Goal: Task Accomplishment & Management: Manage account settings

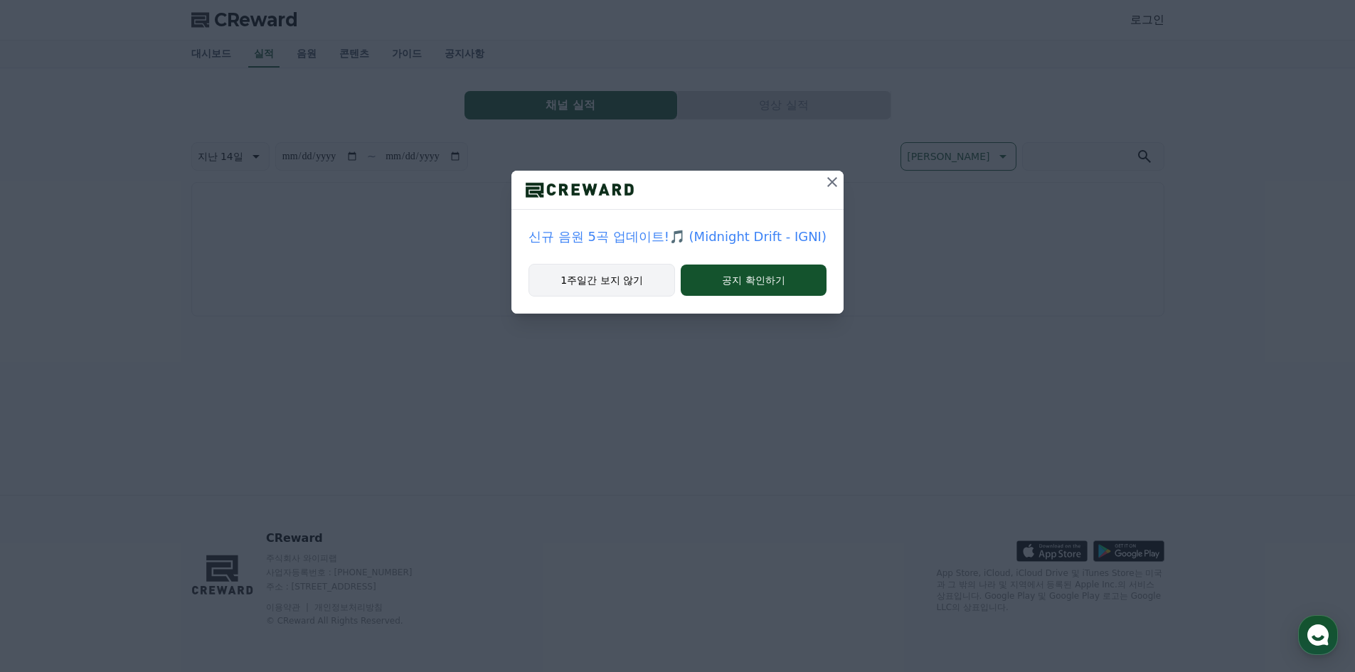
click at [638, 280] on button "1주일간 보지 않기" at bounding box center [602, 280] width 147 height 33
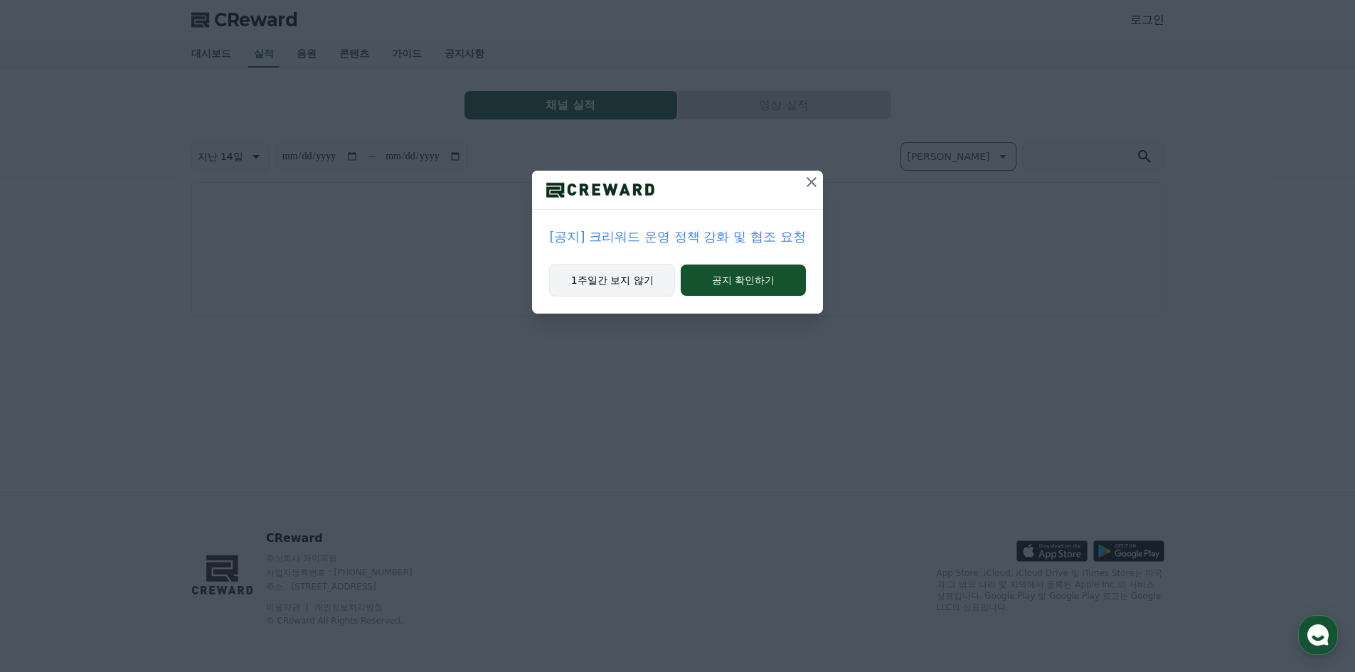
click at [638, 280] on button "1주일간 보지 않기" at bounding box center [612, 280] width 126 height 33
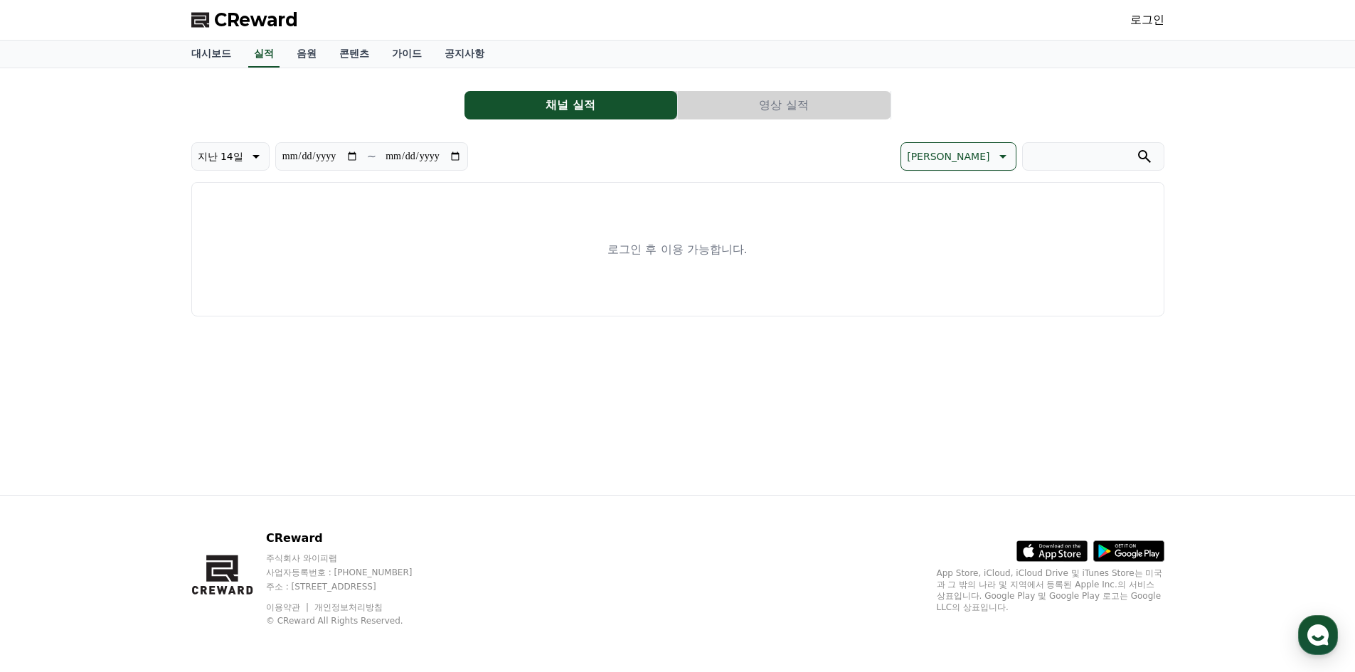
click at [1146, 22] on link "로그인" at bounding box center [1147, 19] width 34 height 17
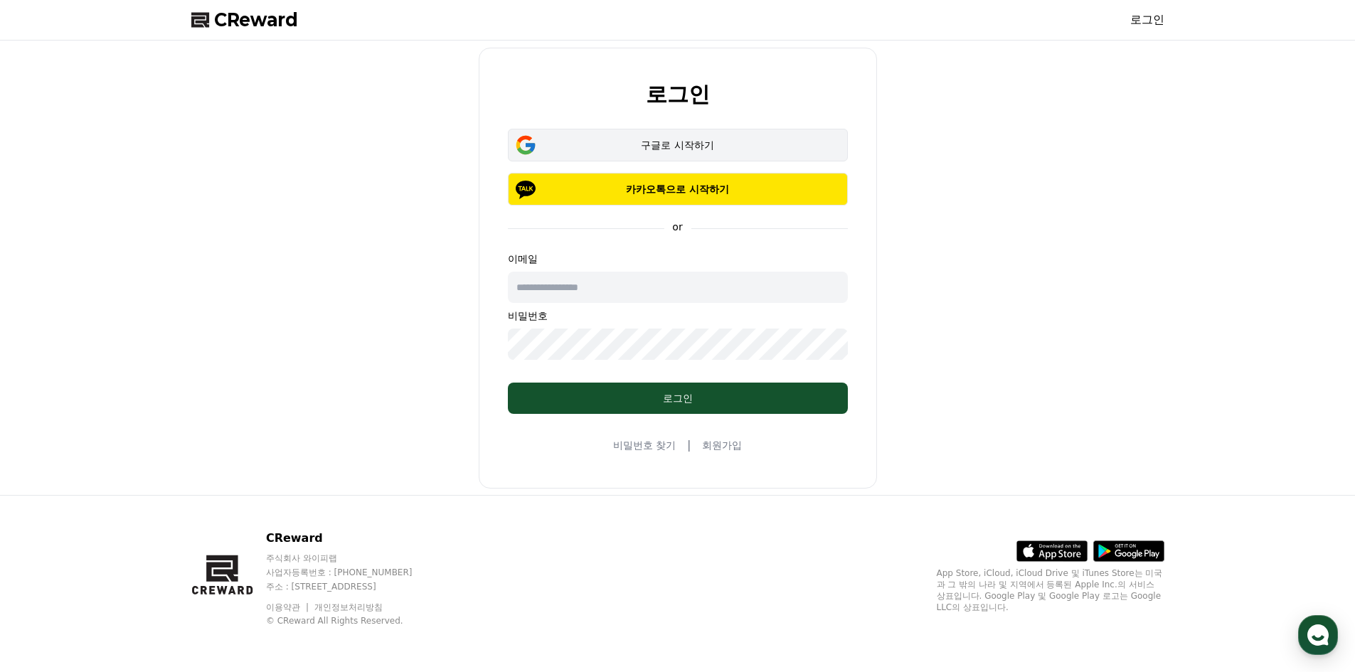
click at [681, 144] on div "구글로 시작하기" at bounding box center [678, 145] width 299 height 14
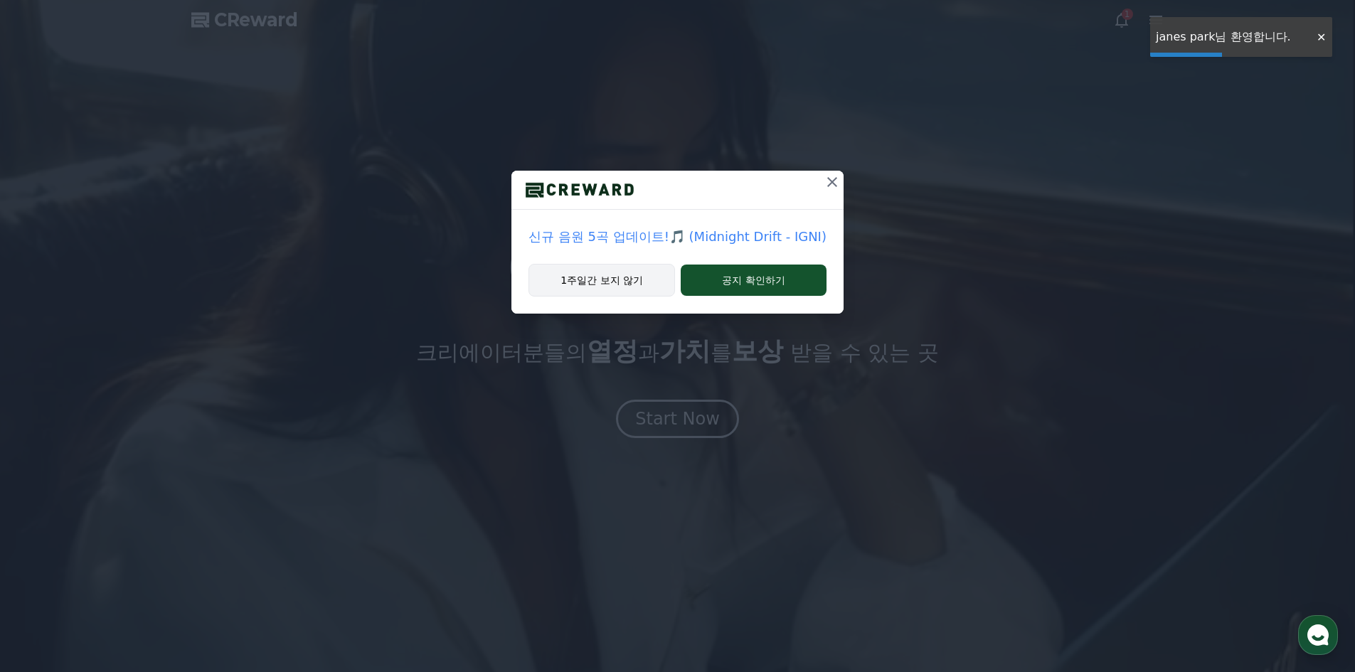
click at [649, 275] on button "1주일간 보지 않기" at bounding box center [602, 280] width 147 height 33
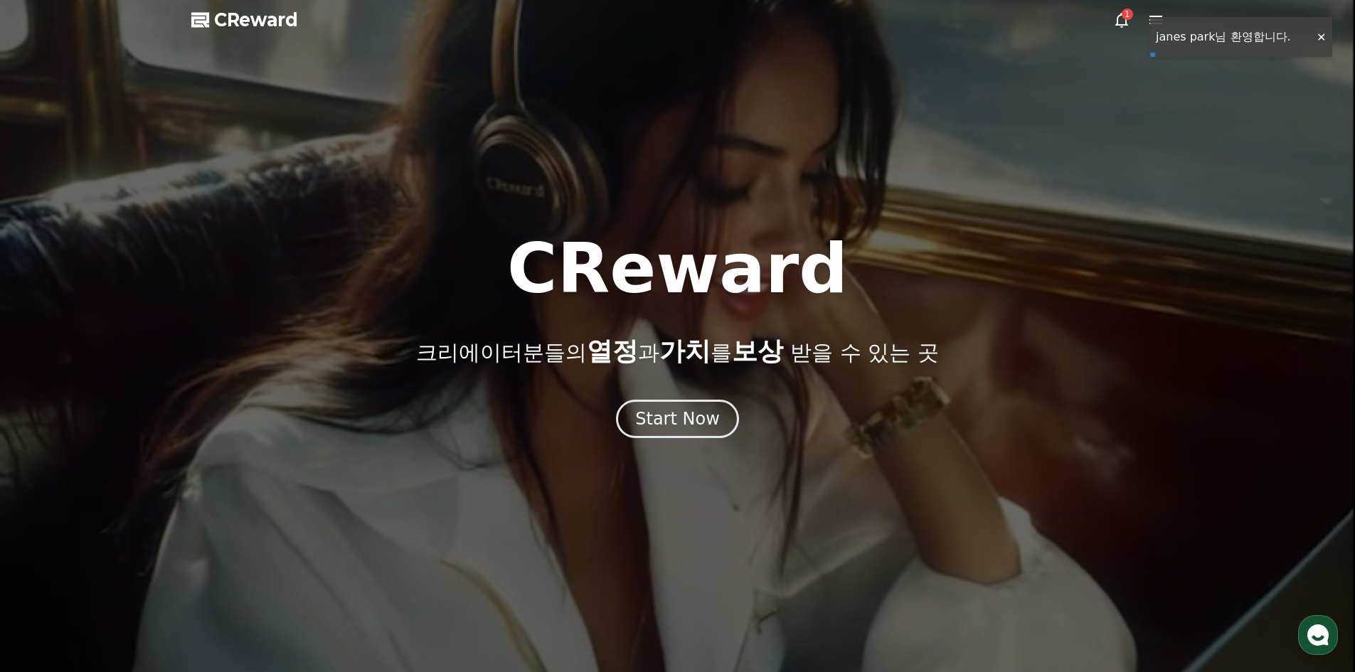
click at [682, 447] on div at bounding box center [677, 336] width 1355 height 672
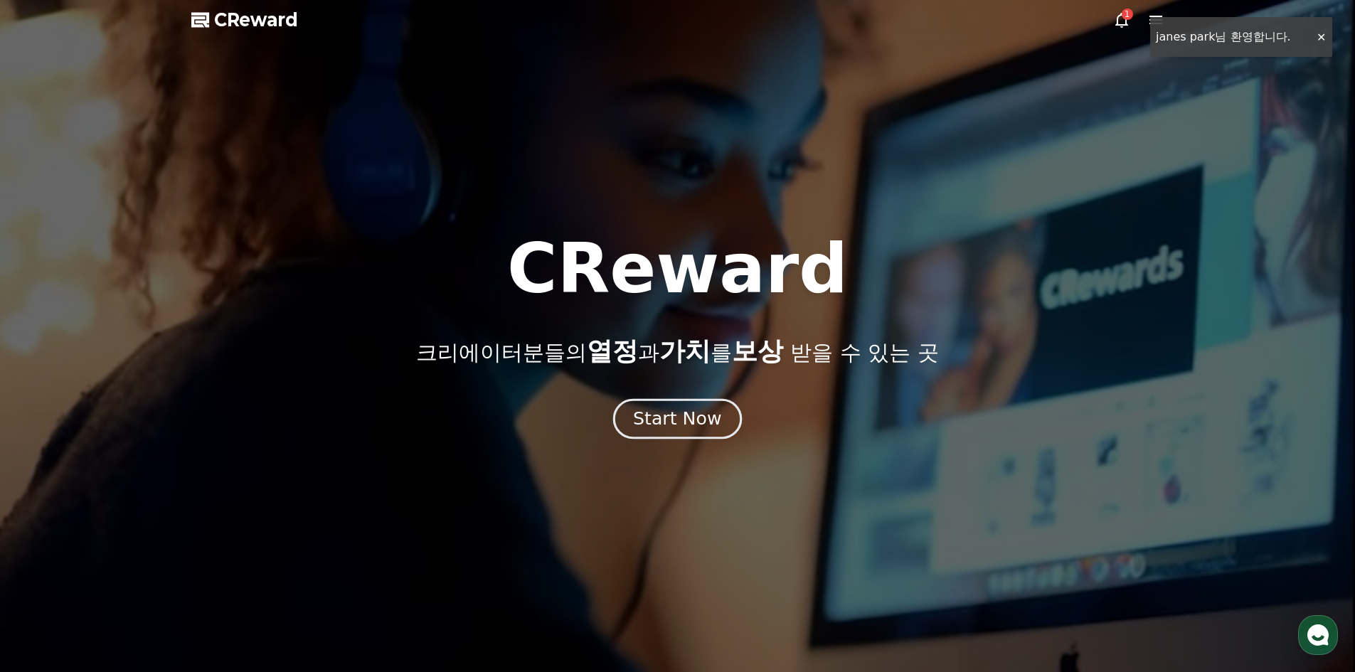
click at [698, 417] on div "Start Now" at bounding box center [677, 419] width 88 height 24
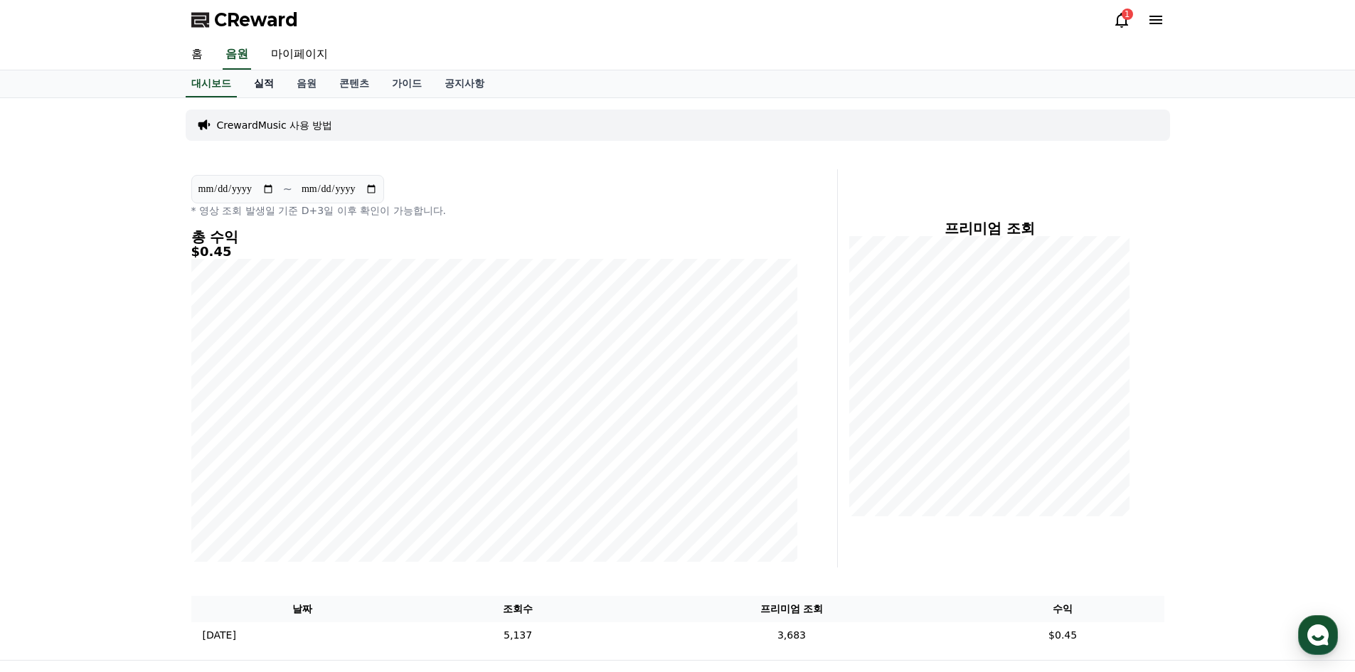
click at [280, 84] on link "실적" at bounding box center [264, 83] width 43 height 27
